Goal: Information Seeking & Learning: Learn about a topic

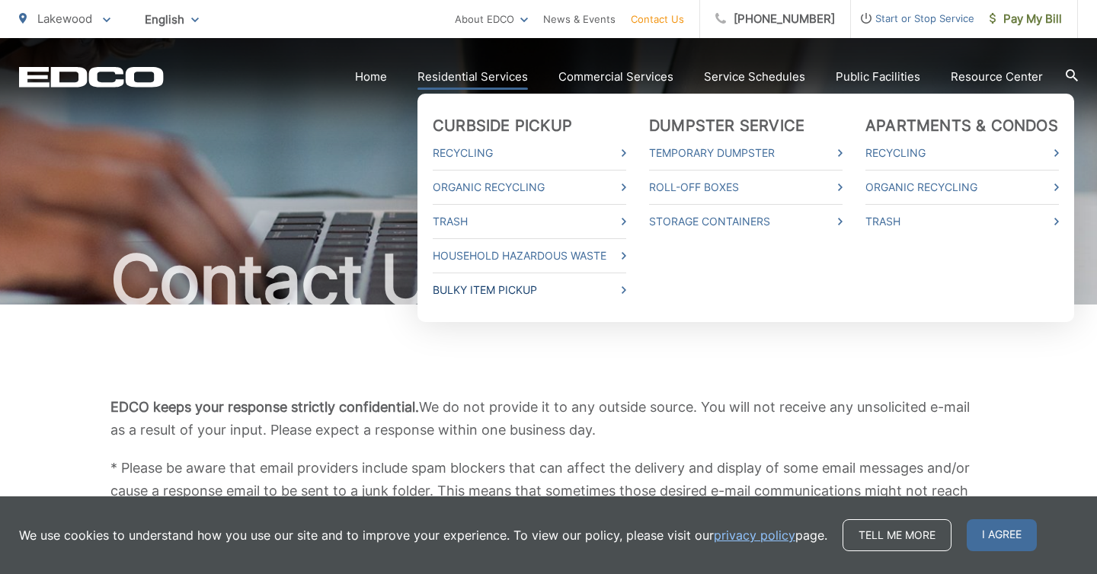
click at [625, 292] on link "Bulky Item Pickup" at bounding box center [529, 290] width 193 height 18
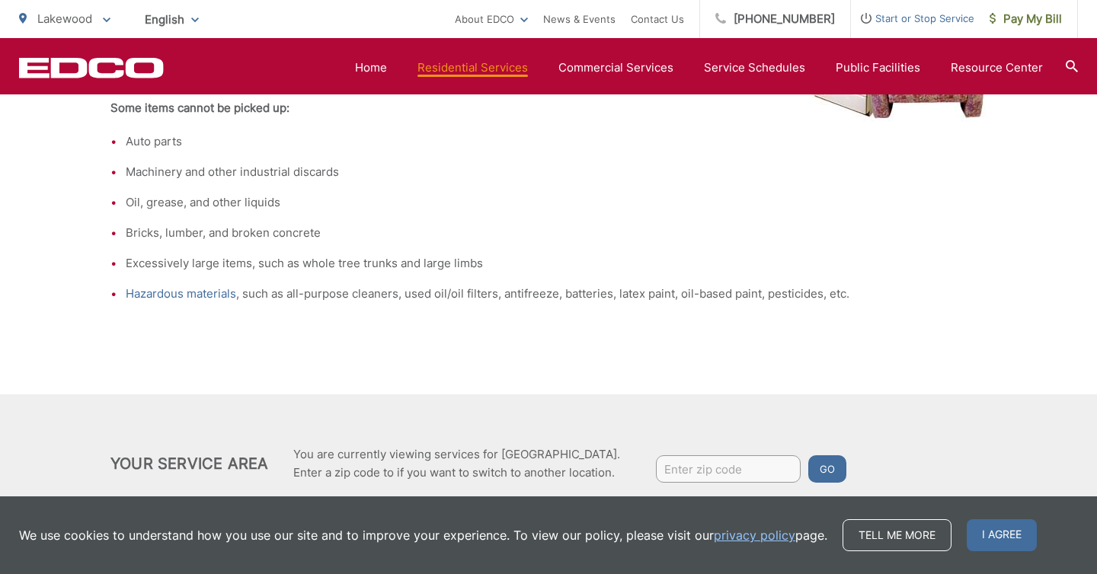
scroll to position [697, 0]
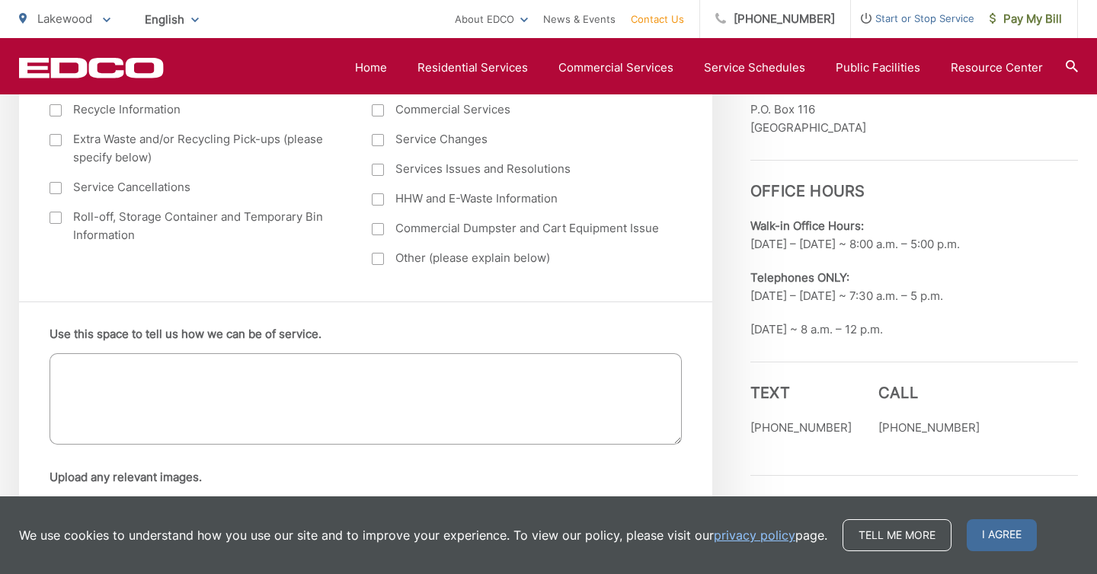
scroll to position [804, 0]
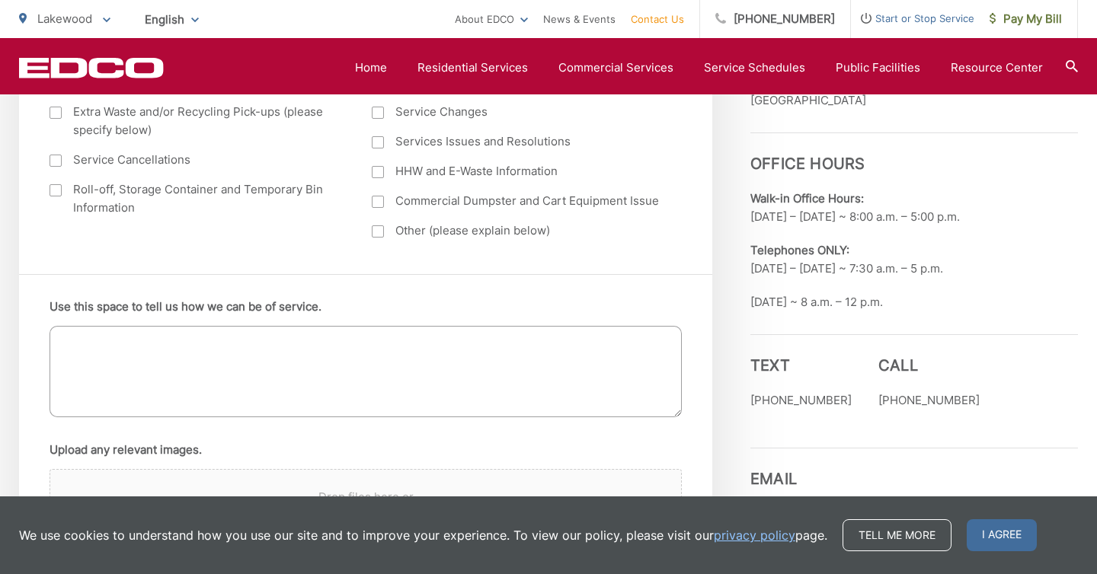
click at [74, 65] on icon "EDCO Logo" at bounding box center [91, 67] width 145 height 21
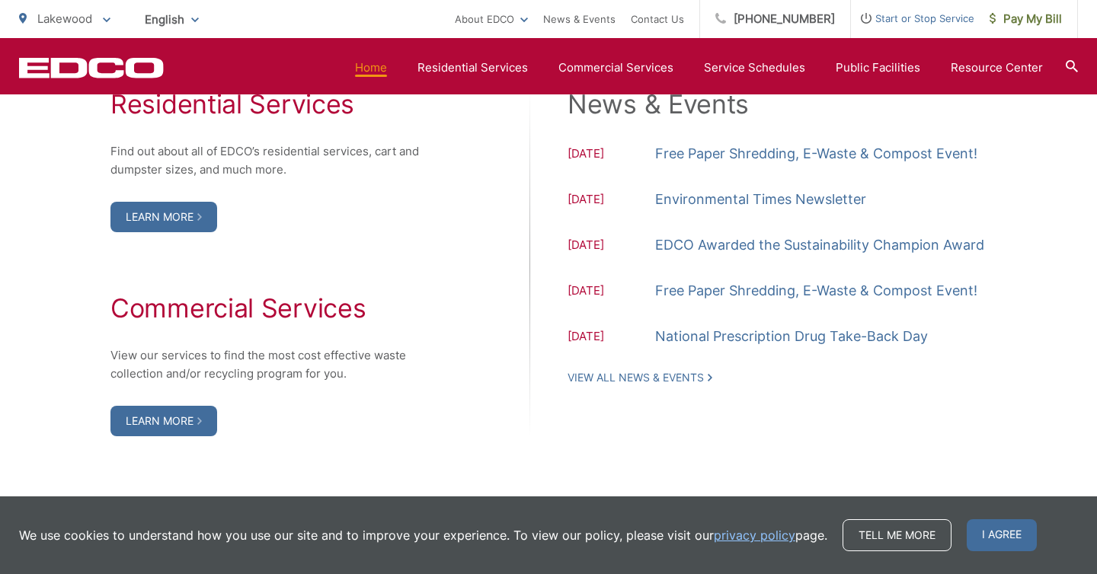
scroll to position [1602, 0]
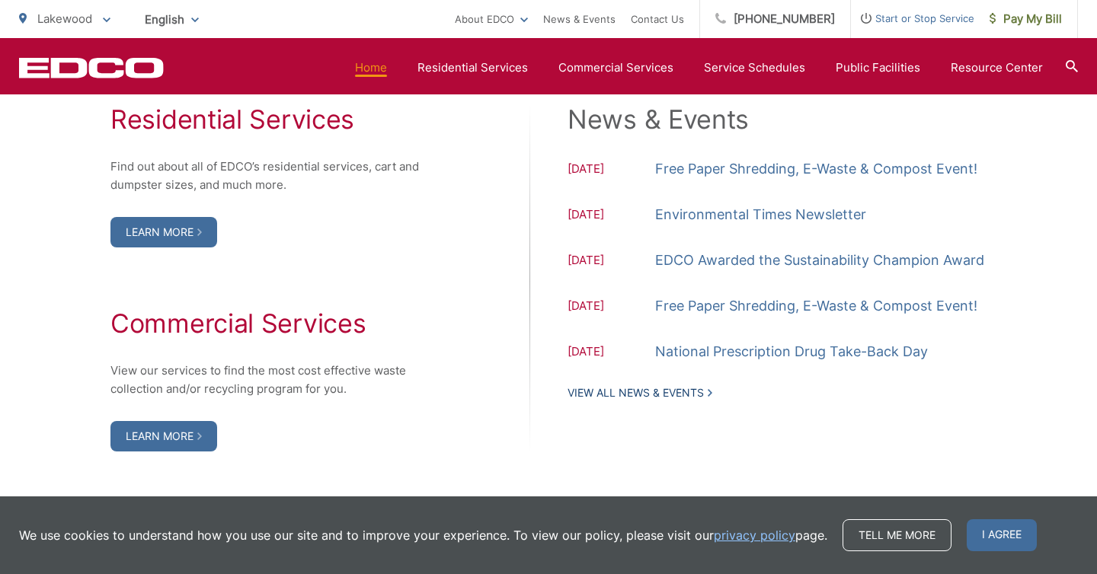
click at [684, 400] on link "View All News & Events" at bounding box center [639, 393] width 145 height 14
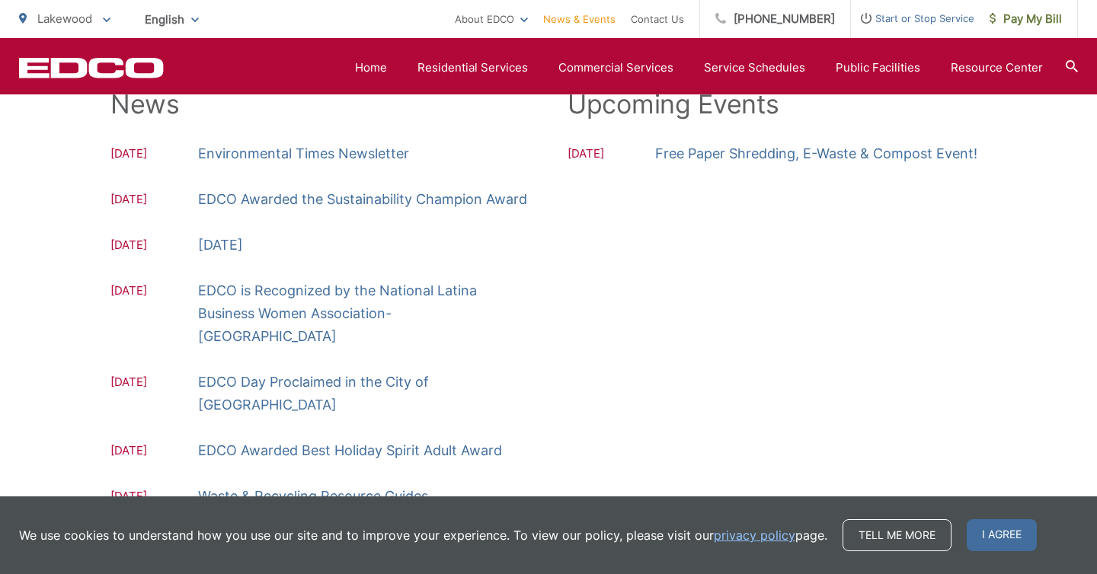
scroll to position [291, 0]
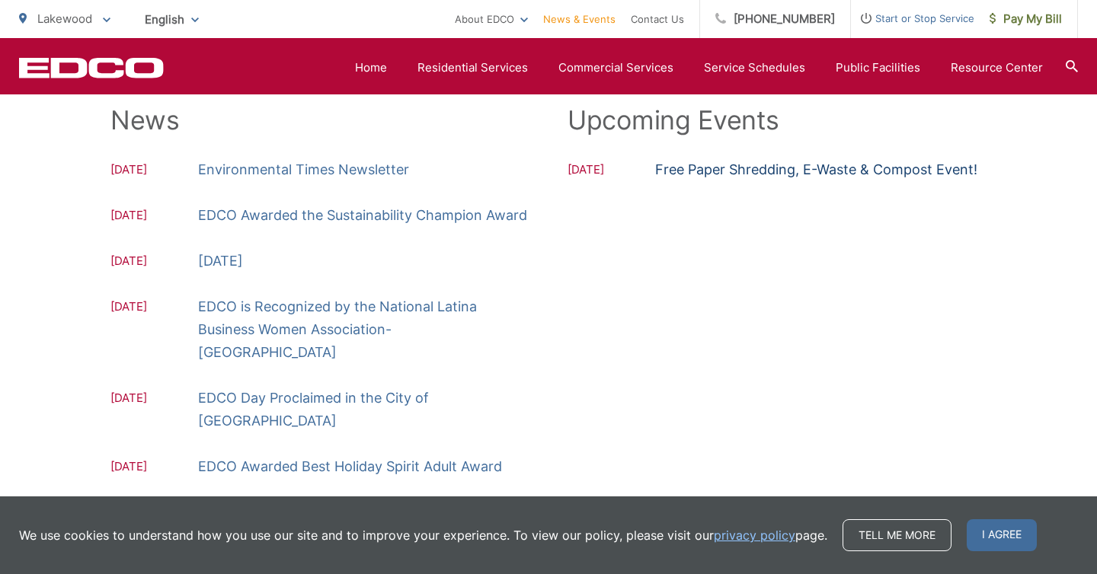
click at [722, 172] on link "Free Paper Shredding, E-Waste & Compost Event!" at bounding box center [816, 169] width 322 height 23
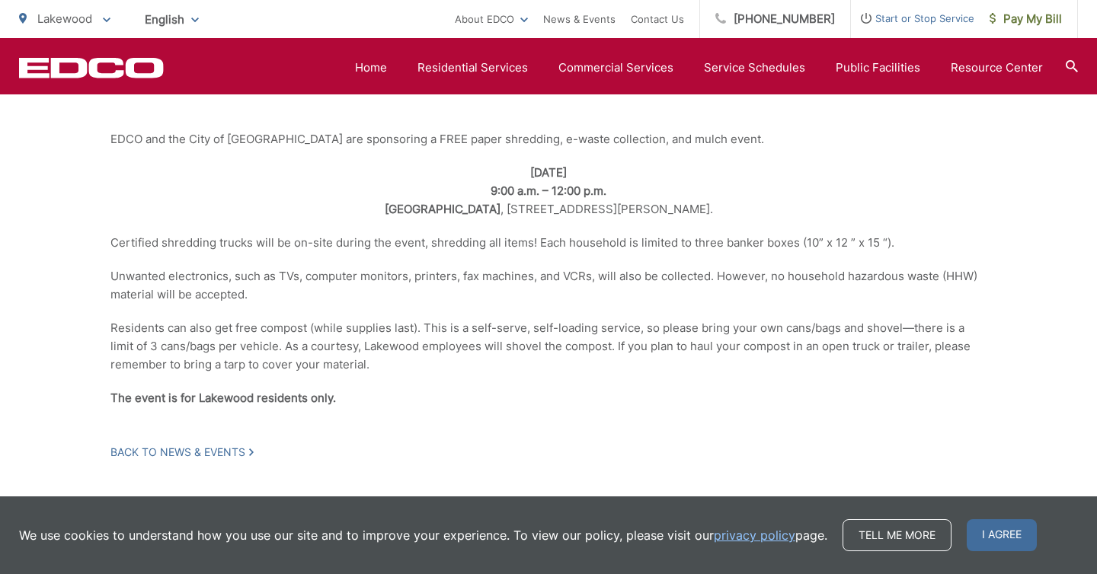
scroll to position [384, 0]
